Goal: Information Seeking & Learning: Learn about a topic

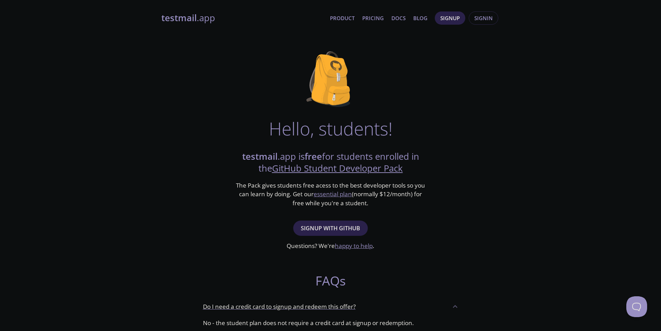
click at [204, 16] on link "testmail .app" at bounding box center [242, 18] width 163 height 12
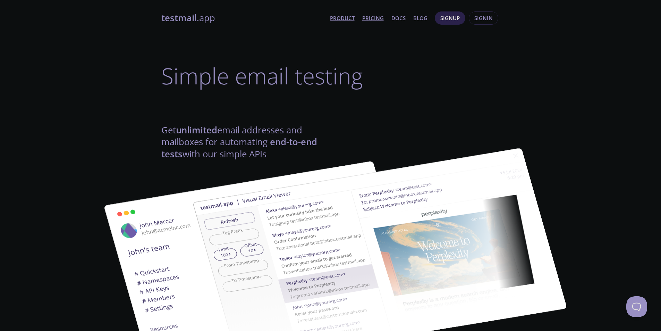
click at [367, 18] on link "Pricing" at bounding box center [373, 18] width 22 height 9
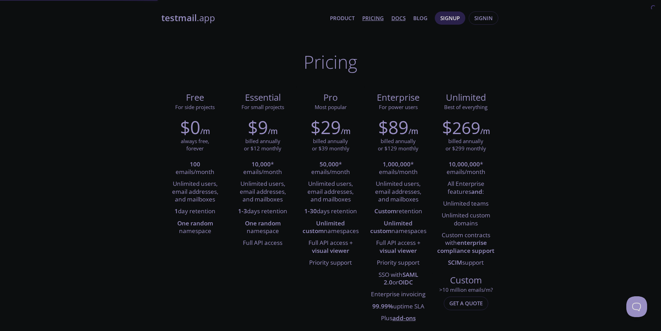
click at [397, 15] on link "Docs" at bounding box center [399, 18] width 14 height 9
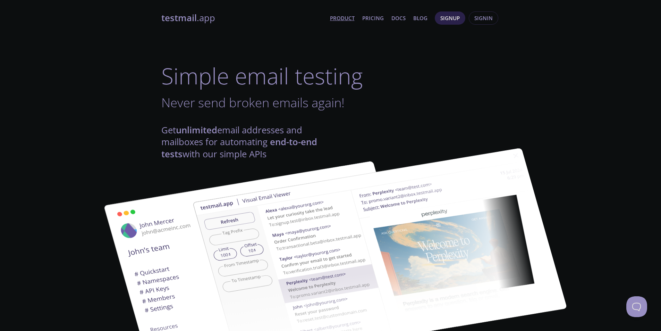
click at [342, 15] on link "Product" at bounding box center [342, 18] width 25 height 9
click at [376, 15] on link "Pricing" at bounding box center [373, 18] width 22 height 9
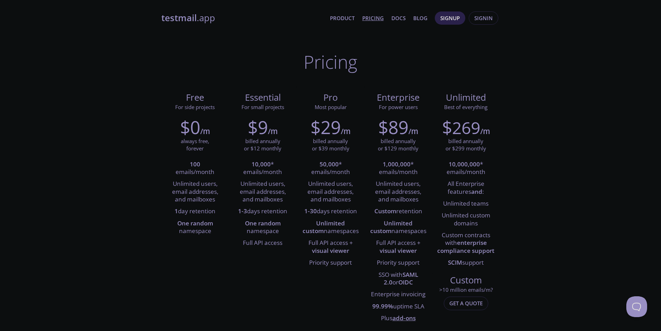
click at [196, 20] on link "testmail .app" at bounding box center [242, 18] width 163 height 12
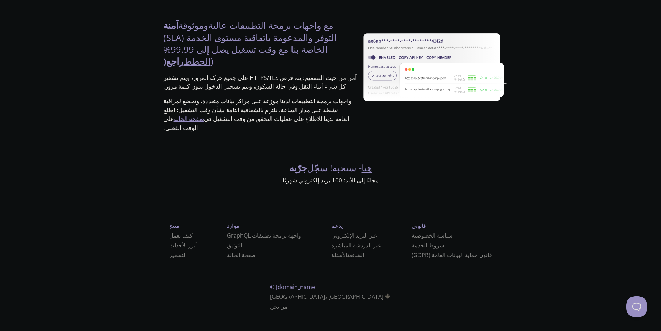
scroll to position [1257, 0]
